Goal: Check status

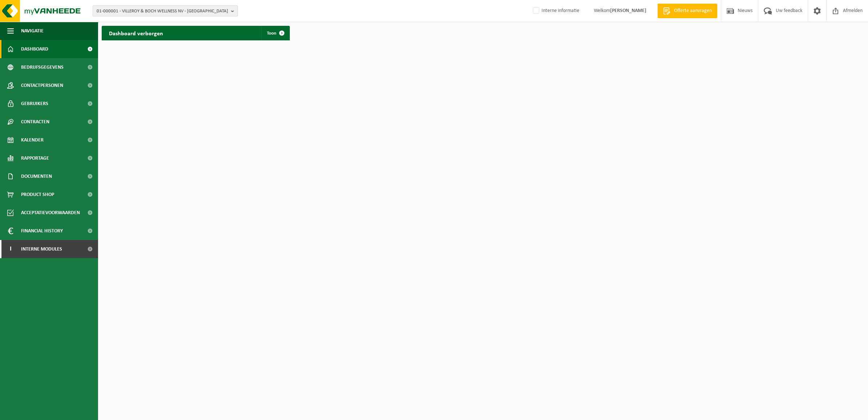
click at [178, 7] on span "01-000001 - VILLEROY & BOCH WELLNESS NV - ROESELARE" at bounding box center [163, 11] width 132 height 11
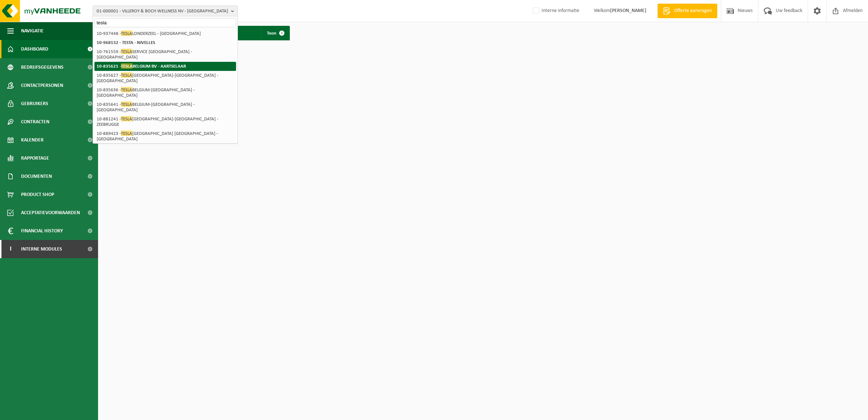
type input "tesla"
click at [181, 63] on strong "10-835621 - TESLA BELGIUM BV - AARTSELAAR" at bounding box center [141, 65] width 89 height 5
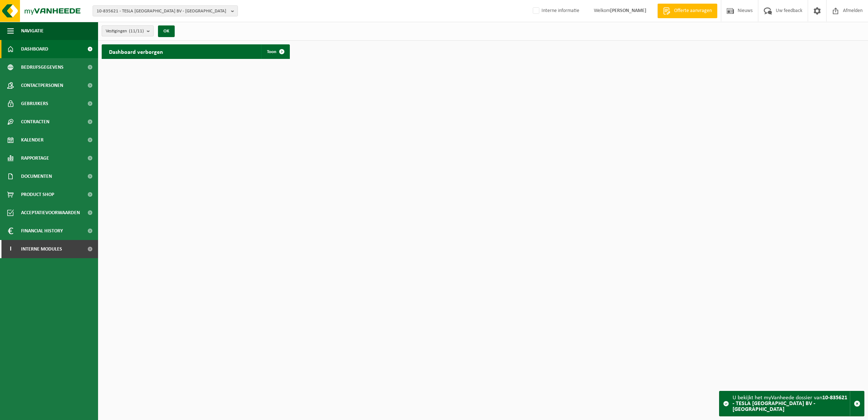
click at [146, 28] on button "Vestigingen (11/11)" at bounding box center [128, 30] width 52 height 11
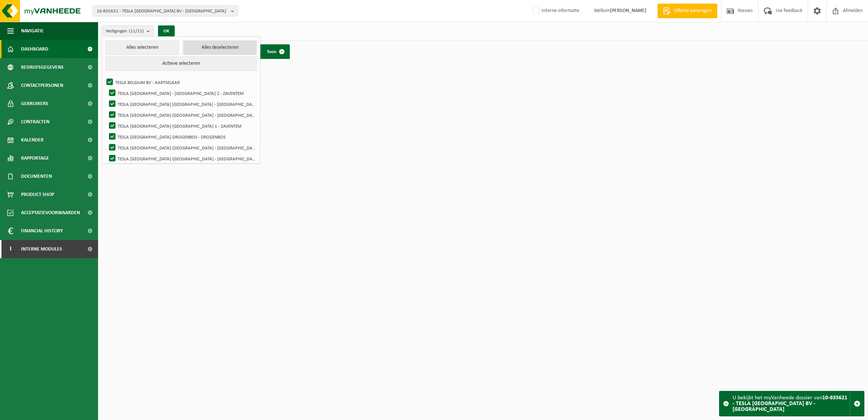
click at [183, 44] on button "Alles deselecteren" at bounding box center [220, 47] width 74 height 15
checkbox input "false"
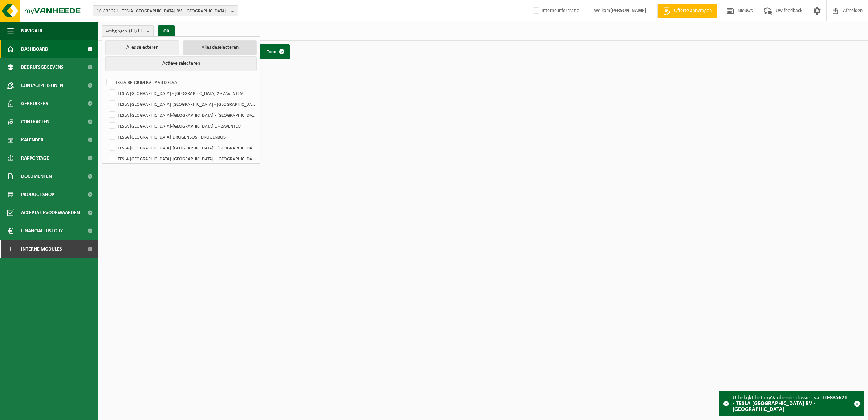
checkbox input "false"
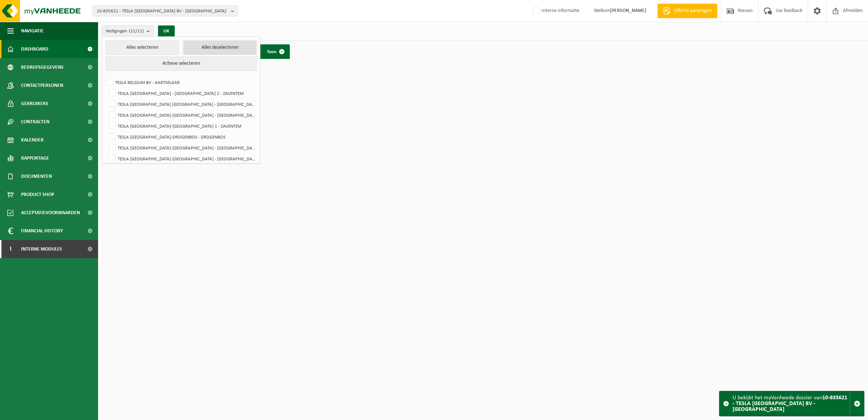
checkbox input "false"
click at [153, 83] on label "TESLA BELGIUM BV - AARTSELAAR" at bounding box center [181, 82] width 152 height 11
click at [104, 77] on input "TESLA BELGIUM BV - AARTSELAAR" at bounding box center [104, 76] width 0 height 0
click at [154, 80] on label "TESLA BELGIUM BV - AARTSELAAR" at bounding box center [181, 82] width 152 height 11
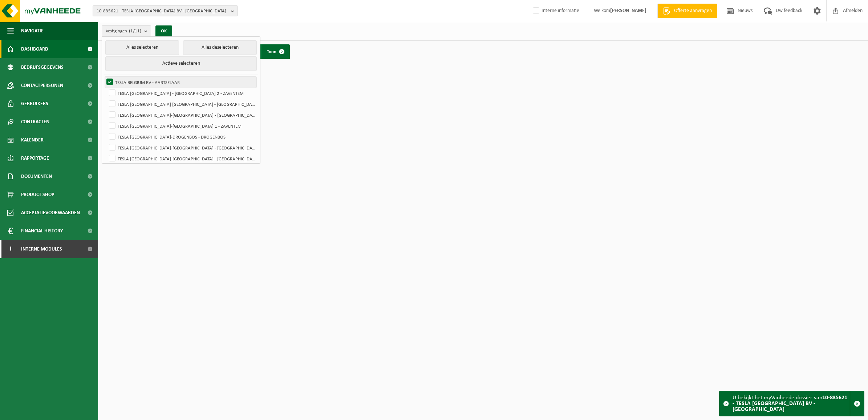
click at [104, 77] on input "TESLA BELGIUM BV - AARTSELAAR" at bounding box center [104, 76] width 0 height 0
checkbox input "false"
click at [161, 104] on label "TESLA [GEOGRAPHIC_DATA] [GEOGRAPHIC_DATA] - [GEOGRAPHIC_DATA]" at bounding box center [182, 103] width 149 height 11
click at [106, 98] on input "TESLA [GEOGRAPHIC_DATA] [GEOGRAPHIC_DATA] - [GEOGRAPHIC_DATA]" at bounding box center [106, 98] width 0 height 0
checkbox input "true"
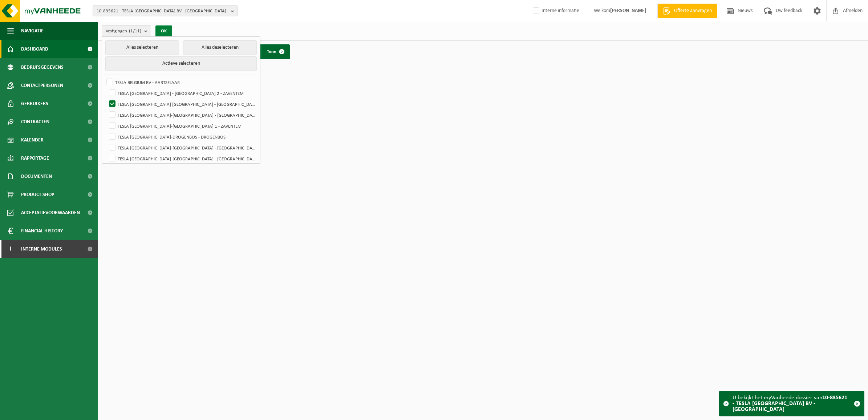
click at [161, 27] on button "OK" at bounding box center [164, 31] width 17 height 12
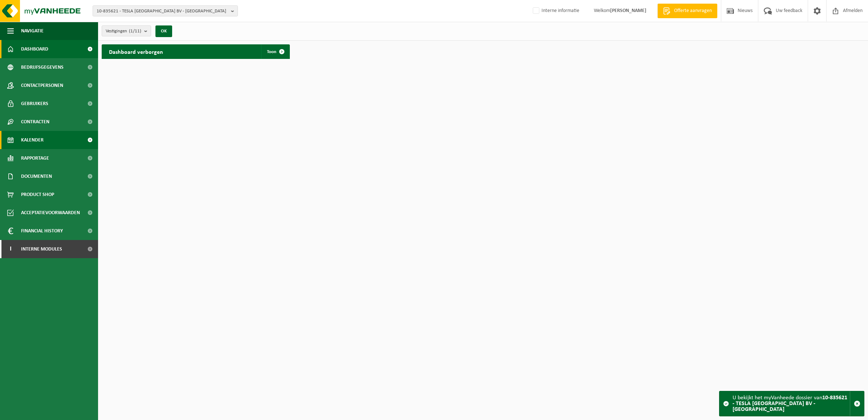
click at [44, 139] on link "Kalender" at bounding box center [49, 140] width 98 height 18
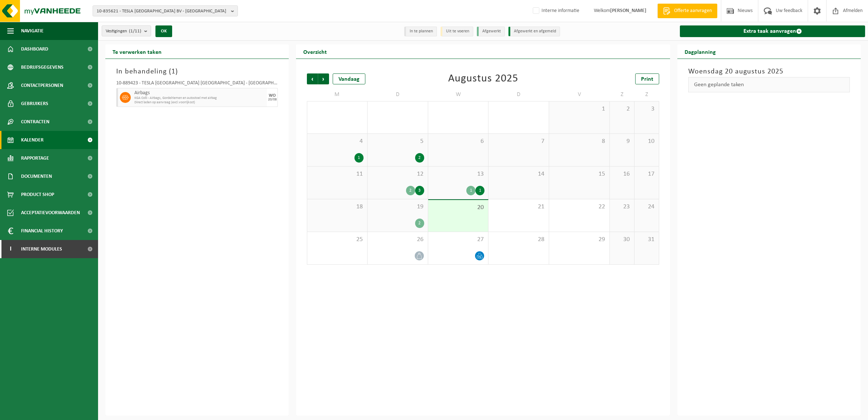
click at [405, 218] on div "2" at bounding box center [397, 222] width 53 height 9
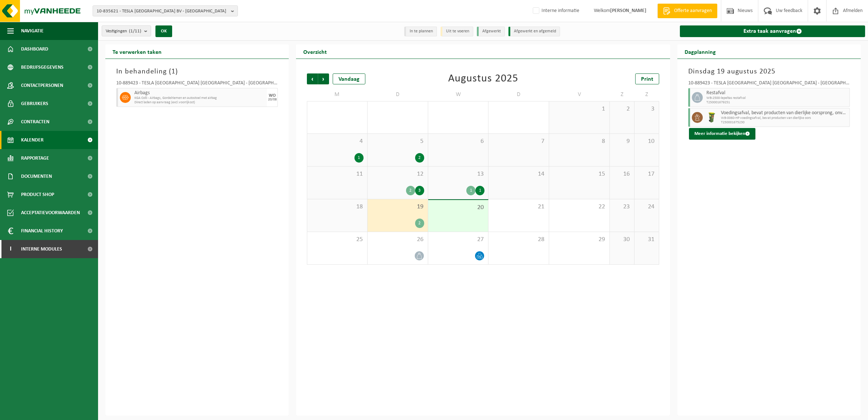
click at [342, 213] on div "18" at bounding box center [337, 215] width 60 height 32
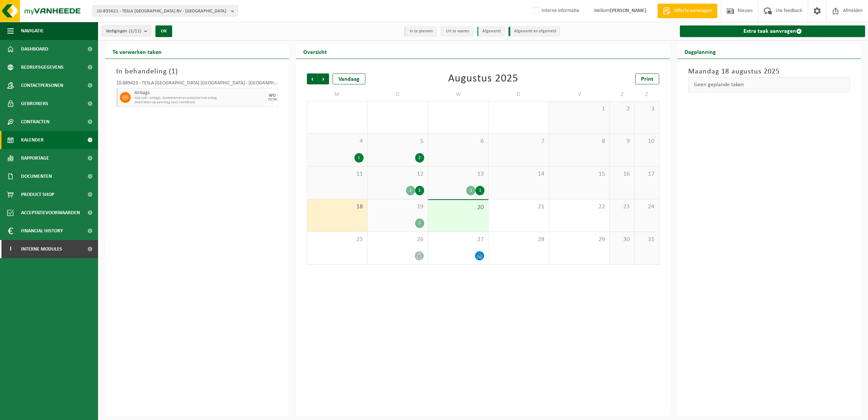
click at [403, 217] on div "19 2" at bounding box center [398, 215] width 60 height 32
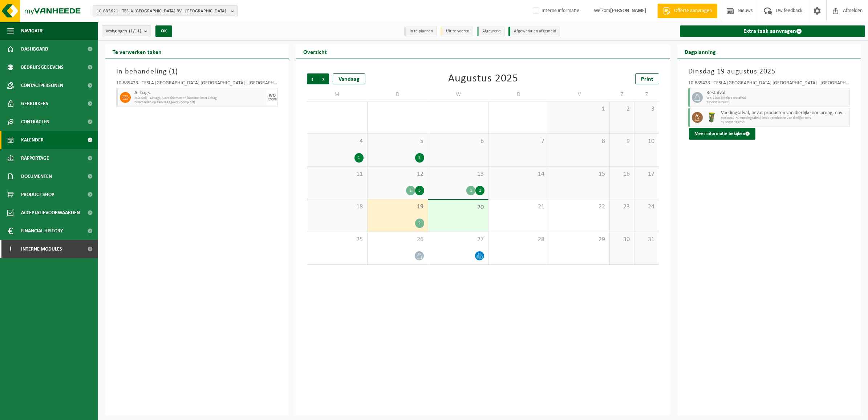
click at [451, 217] on div "20" at bounding box center [458, 216] width 60 height 32
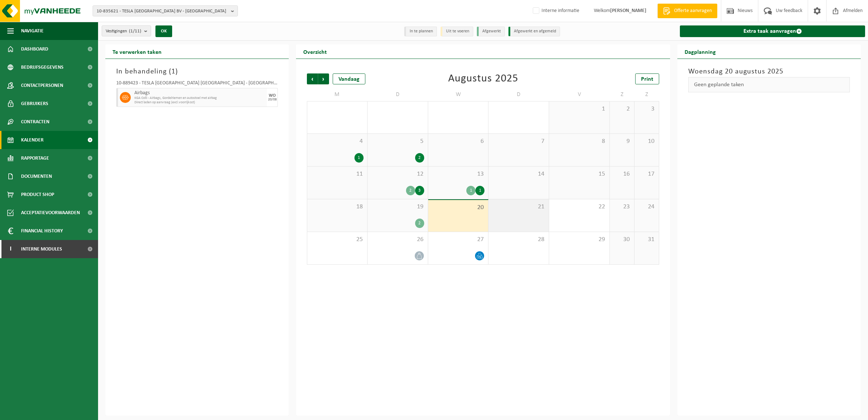
click at [504, 217] on div "21" at bounding box center [519, 215] width 60 height 32
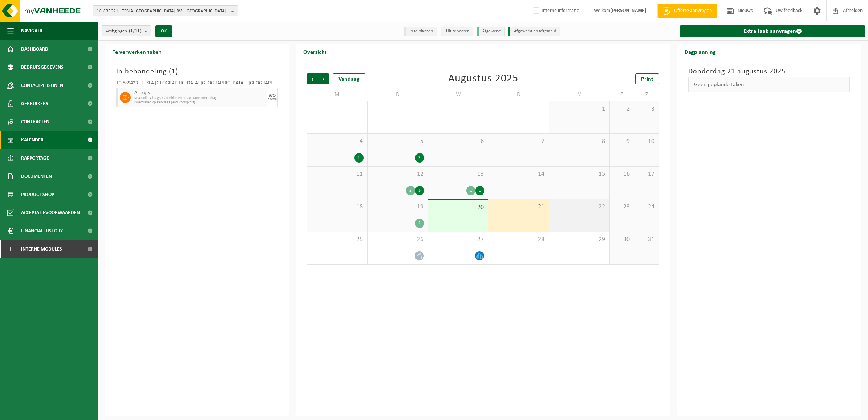
click at [574, 214] on div "22" at bounding box center [579, 215] width 60 height 32
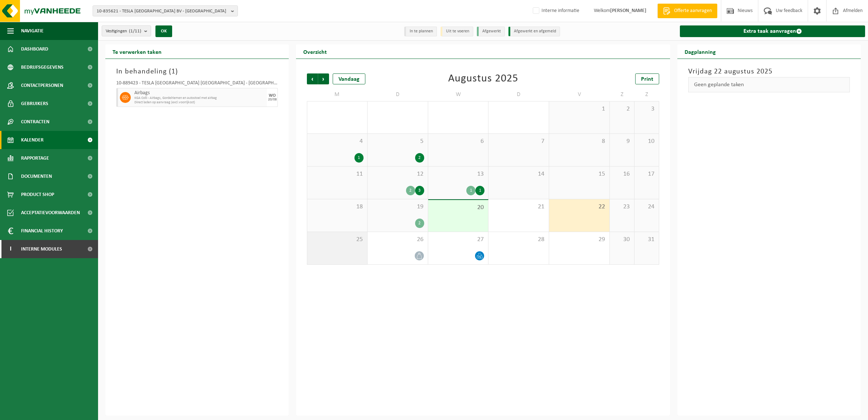
click at [348, 249] on div "25" at bounding box center [337, 248] width 60 height 32
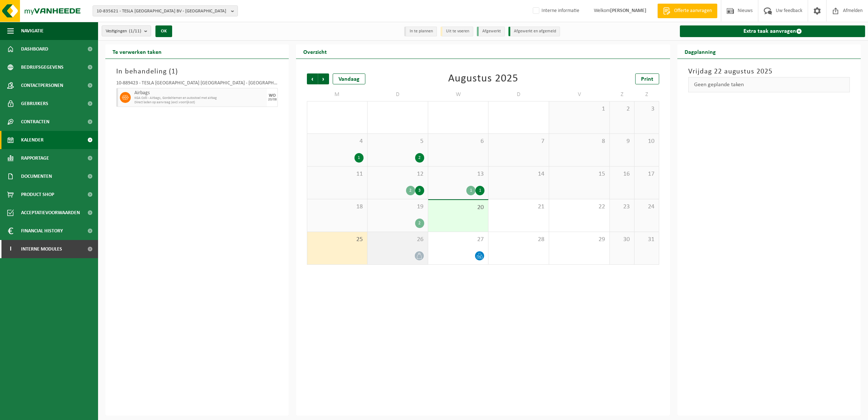
click at [421, 246] on div "26" at bounding box center [398, 248] width 60 height 32
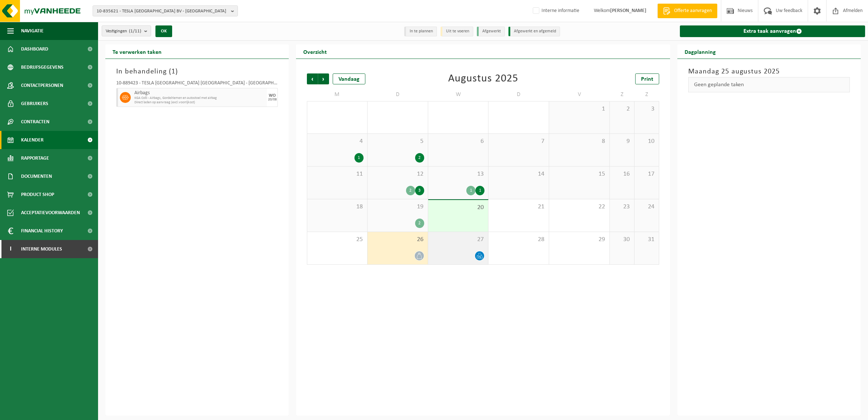
click at [460, 245] on div "27" at bounding box center [458, 248] width 60 height 32
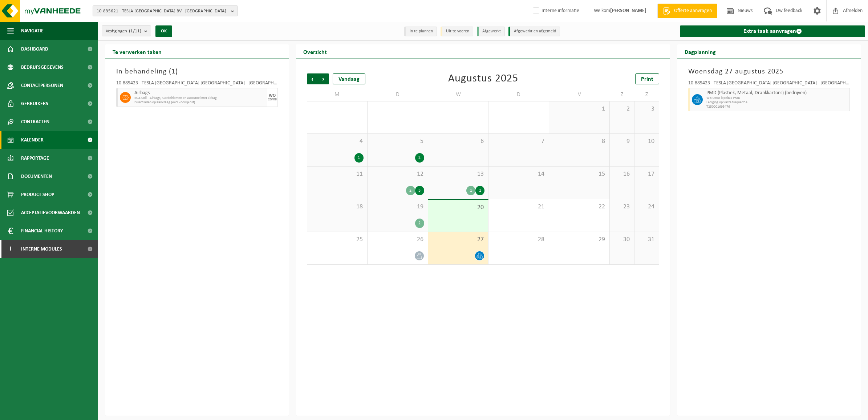
click at [393, 227] on div "2" at bounding box center [397, 222] width 53 height 9
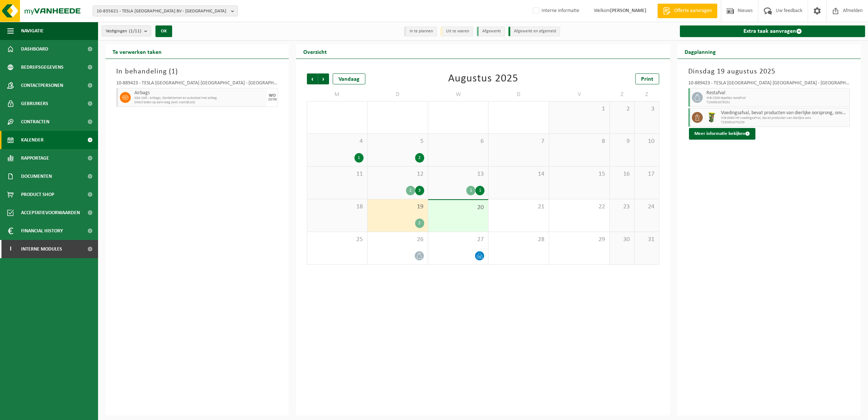
drag, startPoint x: 455, startPoint y: 188, endPoint x: 422, endPoint y: 188, distance: 32.7
click at [455, 188] on div "1 1" at bounding box center [458, 190] width 53 height 9
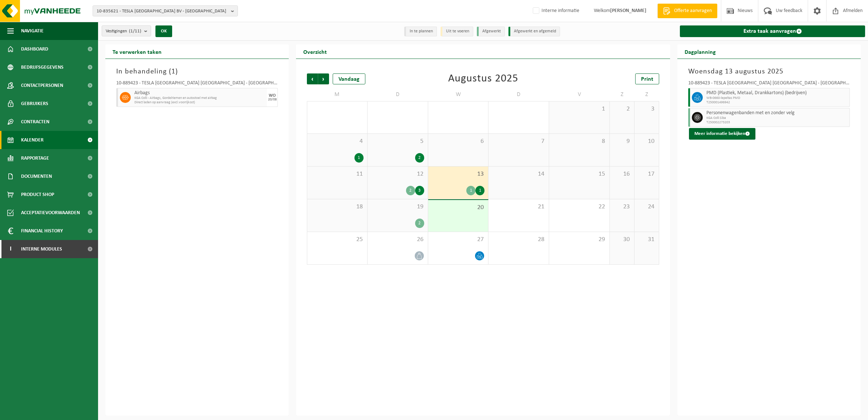
click at [389, 182] on div "12 2 3" at bounding box center [398, 182] width 60 height 32
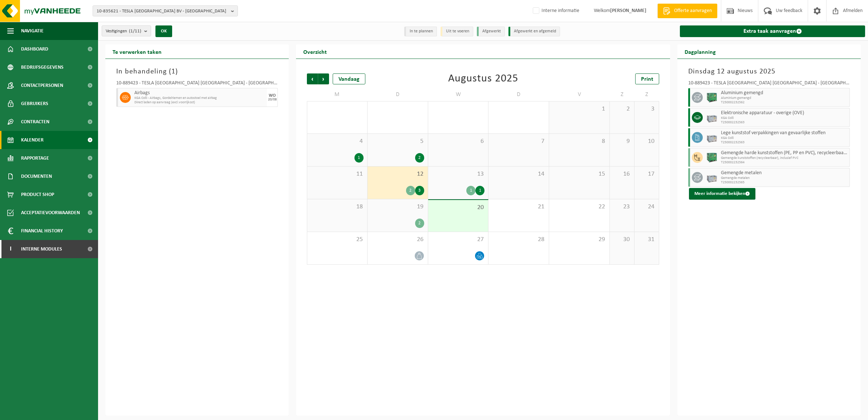
click at [217, 208] on div "In behandeling ( 1 ) 10-889423 - TESLA [GEOGRAPHIC_DATA] [GEOGRAPHIC_DATA] - [G…" at bounding box center [196, 237] width 183 height 356
